Goal: Obtain resource: Download file/media

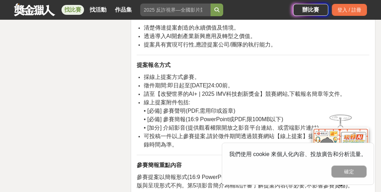
scroll to position [1135, 0]
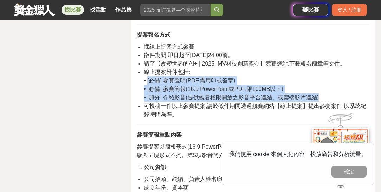
drag, startPoint x: 146, startPoint y: 79, endPoint x: 324, endPoint y: 99, distance: 179.1
click at [324, 99] on li "線上提案附件包括: • [必備] 參賽聲明(PDF,需用印或簽章) • [必備] 參賽簡報(16:9 PowerPoint或PDF,限100MB以下) • […" at bounding box center [257, 85] width 226 height 34
click at [253, 82] on li "線上提案附件包括: • [必備] 參賽聲明(PDF,需用印或簽章) • [必備] 參賽簡報(16:9 PowerPoint或PDF,限100MB以下) • […" at bounding box center [257, 85] width 226 height 34
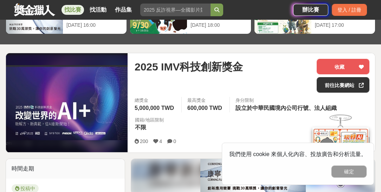
scroll to position [60, 0]
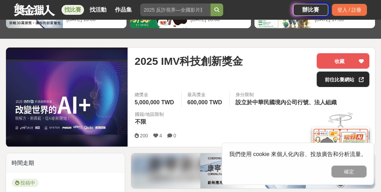
click at [342, 79] on link "前往比賽網站" at bounding box center [343, 78] width 53 height 15
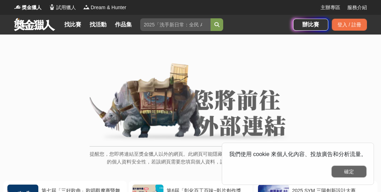
click at [353, 168] on button "確定" at bounding box center [349, 171] width 35 height 12
